Goal: Complete application form: Complete application form

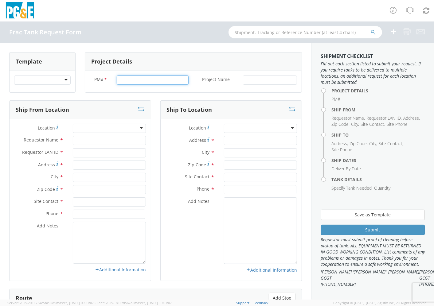
click at [124, 79] on input "PM# *" at bounding box center [153, 80] width 72 height 9
type input "35447128"
click at [280, 79] on input "Project Name *" at bounding box center [270, 80] width 54 height 9
type input "CA-49 & LOCKSLEY BRIDGE REBUILD [GEOGRAPHIC_DATA]"
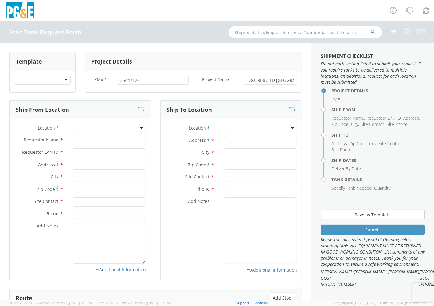
click at [130, 127] on div at bounding box center [109, 128] width 73 height 9
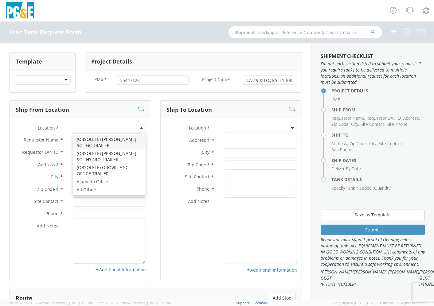
click at [44, 146] on div "Requestor Name *" at bounding box center [80, 142] width 141 height 12
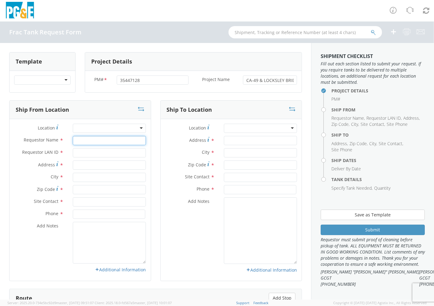
click at [82, 142] on input "Requestor Name *" at bounding box center [109, 140] width 73 height 9
type input "[PERSON_NAME]"
type input "A6MC"
type input "2"
type input "16295 [PERSON_NAME]"
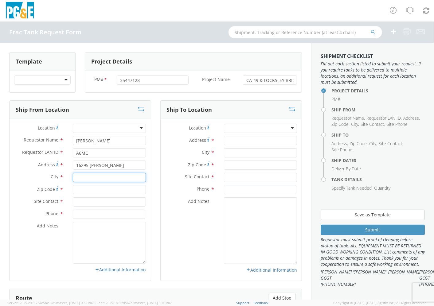
click at [125, 179] on input "text" at bounding box center [109, 177] width 73 height 9
type input "GUSTINE"
click at [87, 193] on input "Zip Code *" at bounding box center [109, 189] width 73 height 9
type input "95332"
click at [96, 200] on input "text" at bounding box center [109, 202] width 73 height 9
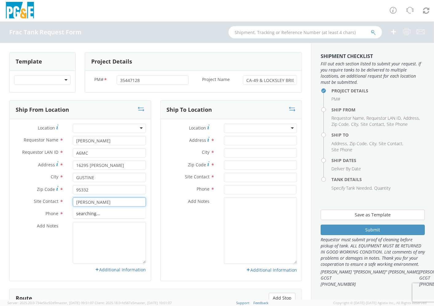
type input "[PERSON_NAME]"
type input "9254594122"
click at [251, 123] on div "Location * (OBSOLETE) [PERSON_NAME] SC - GC TRAILER (OBSOLETE) [GEOGRAPHIC_DATA…" at bounding box center [231, 200] width 141 height 162
click at [249, 137] on input "Address *" at bounding box center [260, 140] width 73 height 9
type input "[STREET_ADDRESS]"
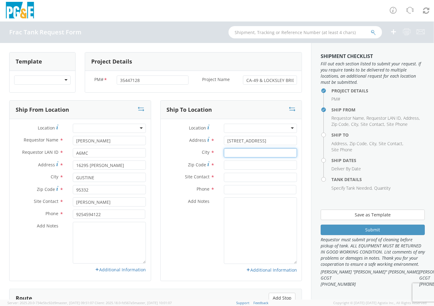
click at [247, 155] on input "text" at bounding box center [260, 152] width 73 height 9
type input "AUBURN"
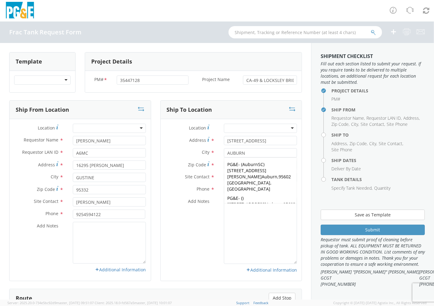
click at [200, 234] on div "Add Notes *" at bounding box center [231, 231] width 141 height 67
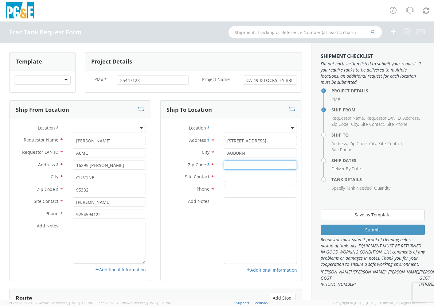
click at [240, 163] on input "Zip Code *" at bounding box center [260, 165] width 73 height 9
type input "95602"
click at [245, 177] on input "text" at bounding box center [260, 177] width 73 height 9
type input "[PERSON_NAME]"
click at [246, 189] on input at bounding box center [260, 189] width 73 height 9
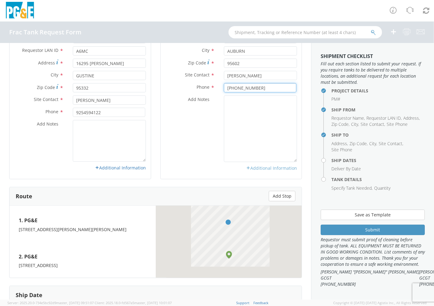
scroll to position [102, 0]
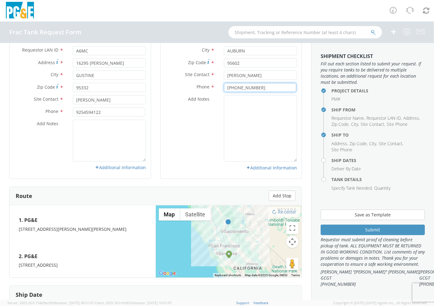
type input "[PHONE_NUMBER]"
click at [259, 127] on textarea "Add Notes *" at bounding box center [260, 128] width 73 height 67
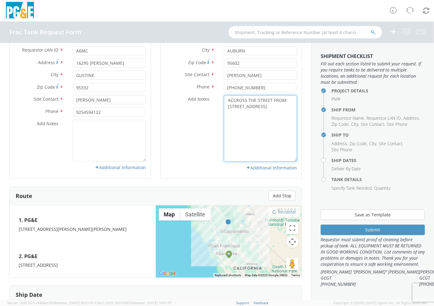
click at [266, 128] on textarea "ACCROSS THE STREET FROM: [STREET_ADDRESS]" at bounding box center [260, 128] width 73 height 67
paste textarea "[GEOGRAPHIC_DATA]"
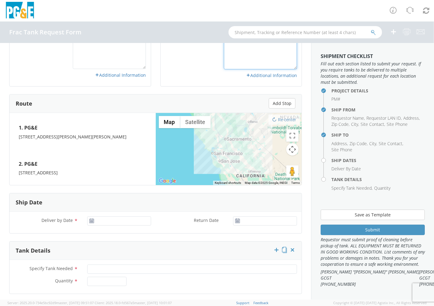
scroll to position [239, 0]
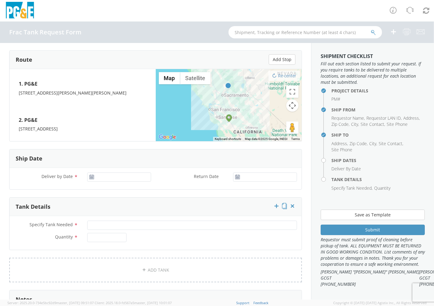
type textarea "ACCROSS THE STREET FROM: [STREET_ADDRESS] [GEOGRAPHIC_DATA]"
click at [142, 179] on input "Deliver by Date *" at bounding box center [119, 177] width 64 height 9
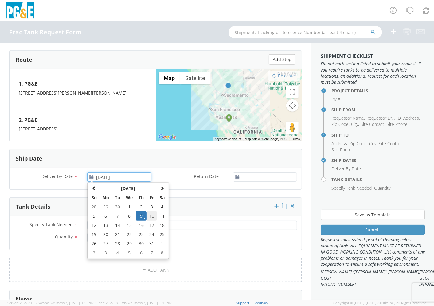
click at [151, 216] on td "10" at bounding box center [152, 216] width 10 height 9
type input "[DATE]"
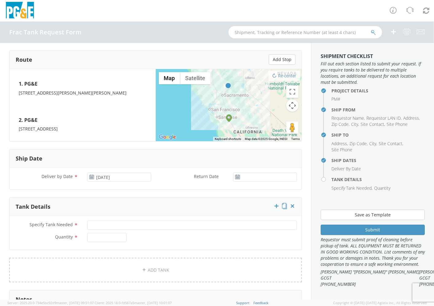
click at [173, 181] on div "Return Date *" at bounding box center [229, 177] width 146 height 9
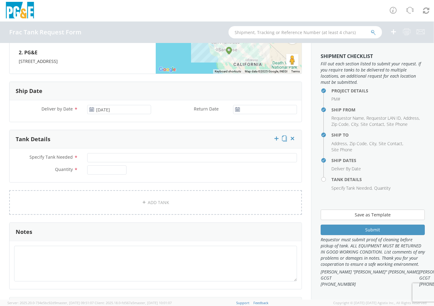
scroll to position [307, 0]
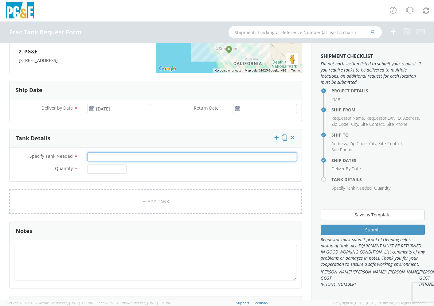
click at [283, 157] on input "Specify Tank Needed *" at bounding box center [192, 156] width 210 height 9
type input "SINGLE WALL 10K FRAC TANK"
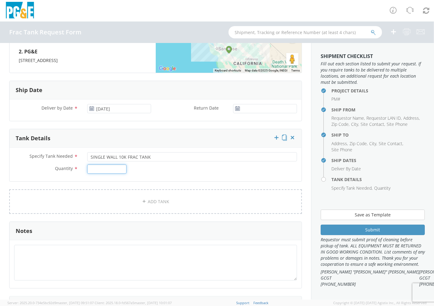
click at [116, 169] on input "Quantity *" at bounding box center [106, 169] width 39 height 9
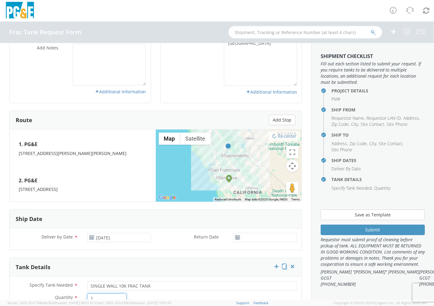
scroll to position [171, 0]
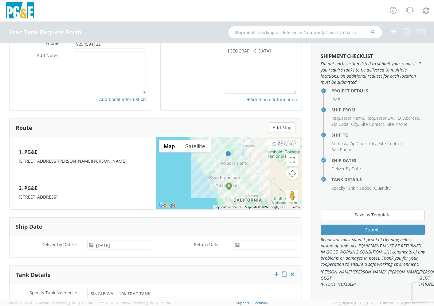
type input "1"
click at [257, 77] on textarea "ACCROSS THE STREET FROM: [STREET_ADDRESS] [GEOGRAPHIC_DATA]" at bounding box center [260, 60] width 73 height 67
click at [283, 56] on textarea "ACCROSS THE STREET FROM: [STREET_ADDRESS] [GEOGRAPHIC_DATA]" at bounding box center [260, 60] width 73 height 67
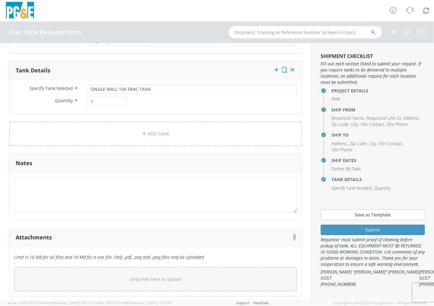
scroll to position [376, 0]
type textarea "ACCROSS THE STREET FROM: [STREET_ADDRESS] [GEOGRAPHIC_DATA] DELIVER W/ BERMS"
click at [273, 71] on icon at bounding box center [276, 69] width 6 height 6
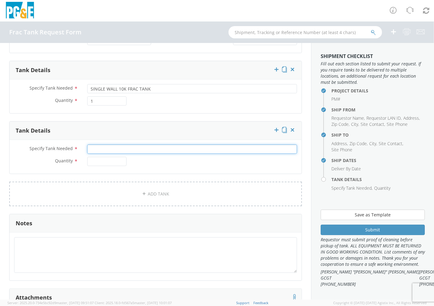
click at [187, 149] on input "Specify Tank Needed *" at bounding box center [192, 149] width 210 height 9
type input "SINGLE WALL 20K FRAC TANK"
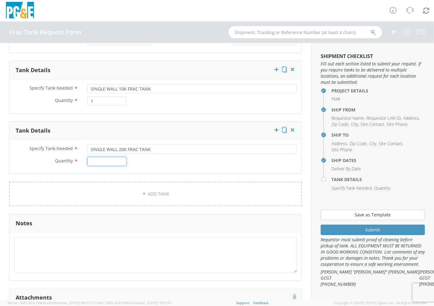
click at [119, 162] on input "Quantity *" at bounding box center [106, 161] width 39 height 9
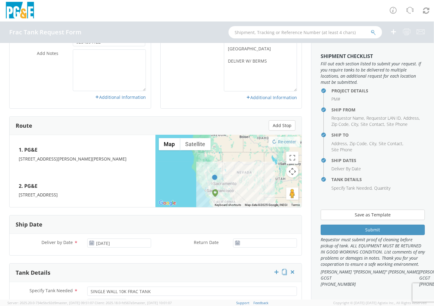
scroll to position [171, 0]
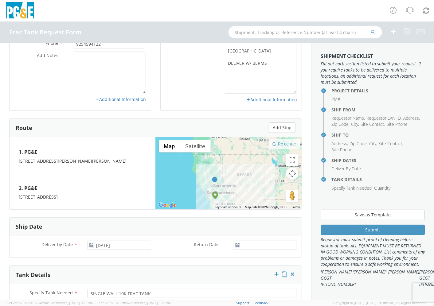
type input "1"
drag, startPoint x: 271, startPoint y: 74, endPoint x: 204, endPoint y: 71, distance: 66.8
click at [204, 71] on div "Add Notes * ACCROSS THE STREET FROM: [STREET_ADDRESS] [GEOGRAPHIC_DATA] DELIVER…" at bounding box center [231, 60] width 141 height 67
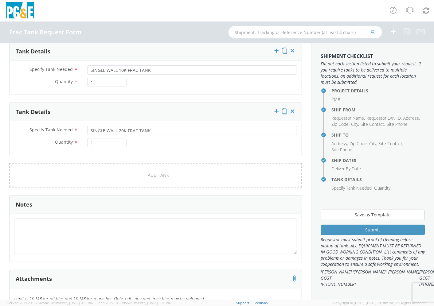
scroll to position [410, 0]
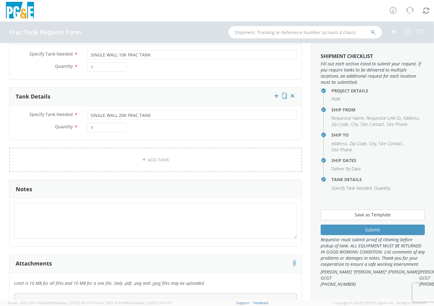
type textarea "ACCROSS THE STREET FROM: [STREET_ADDRESS] [GEOGRAPHIC_DATA]"
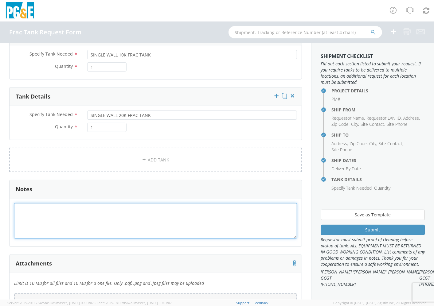
click at [124, 212] on textarea at bounding box center [155, 220] width 283 height 35
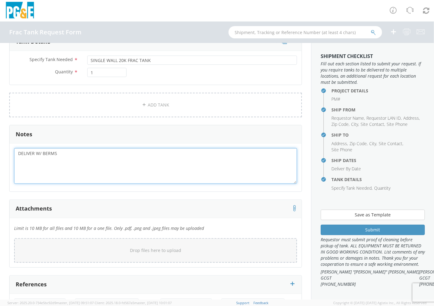
scroll to position [501, 0]
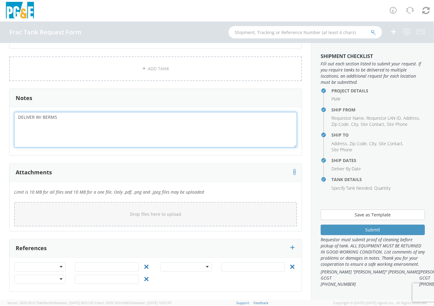
type textarea "DELIVER W/ BERMS"
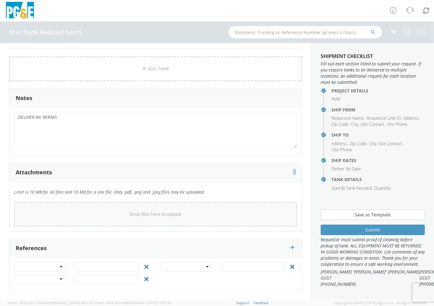
click at [163, 210] on div "Drop files here to upload" at bounding box center [155, 214] width 273 height 15
type input "C:\fakepath\Frac Tank Request Form AUBURN.docx"
click at [151, 218] on div "Drop files here to upload" at bounding box center [155, 214] width 273 height 15
type input "C:\fakepath\Frac Tank Request Form AUBURN.docx"
click at [148, 210] on div "Drop files here to upload" at bounding box center [155, 214] width 273 height 15
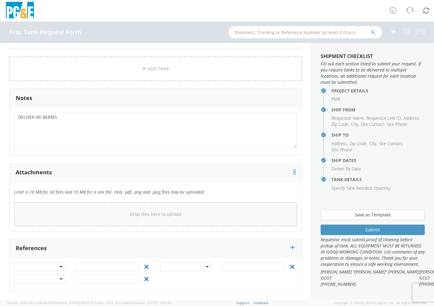
type input "C:\fakepath\Frac Tank Request Form.pdf"
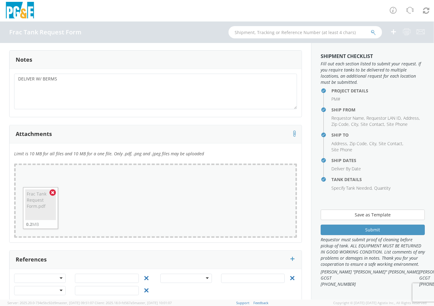
scroll to position [550, 0]
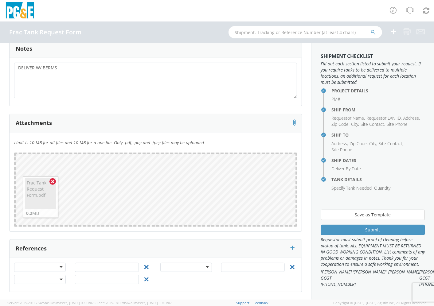
click at [58, 268] on div at bounding box center [40, 267] width 52 height 9
click at [100, 268] on input "text" at bounding box center [107, 267] width 64 height 9
type input "35447128"
click at [62, 281] on div at bounding box center [40, 279] width 52 height 9
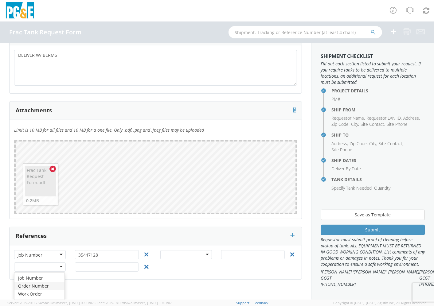
click at [109, 293] on div "Template Chargers from [PERSON_NAME] Chargers from Oakport CPI Equip from [GEOG…" at bounding box center [155, 171] width 311 height 257
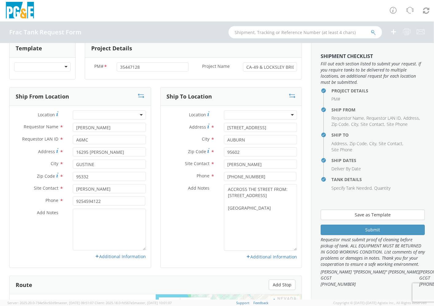
scroll to position [0, 0]
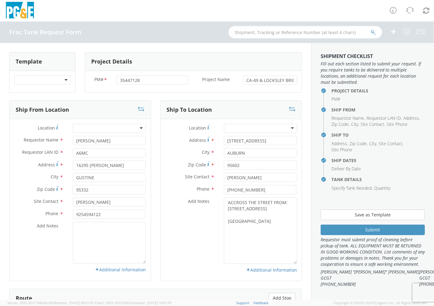
click at [60, 79] on div at bounding box center [42, 80] width 57 height 9
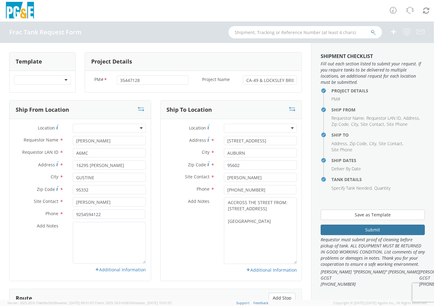
click at [354, 226] on button "Submit" at bounding box center [373, 230] width 104 height 10
